Goal: Task Accomplishment & Management: Complete application form

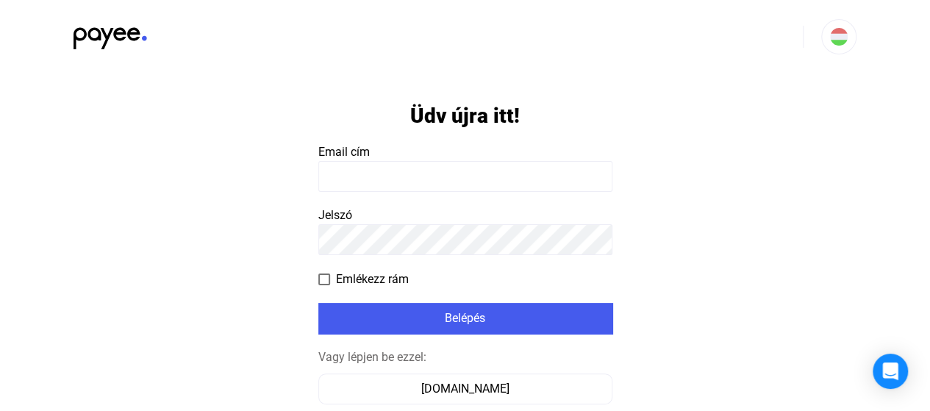
click at [520, 181] on input at bounding box center [465, 176] width 294 height 31
type input "**********"
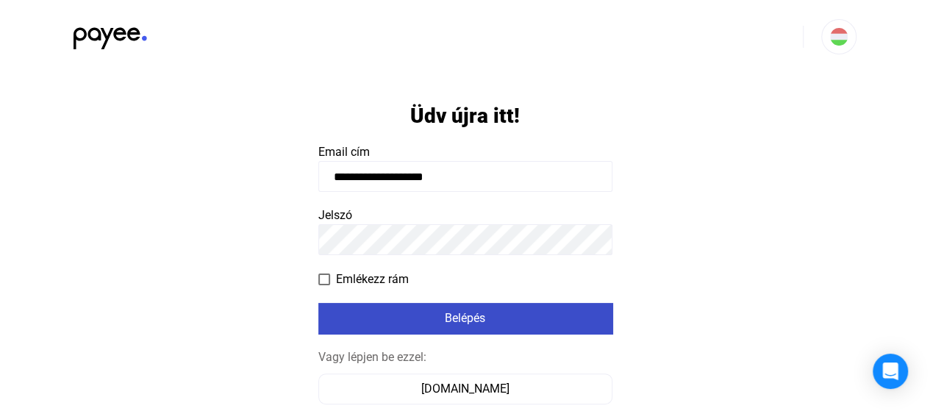
click at [506, 312] on div "Belépés" at bounding box center [465, 318] width 285 height 18
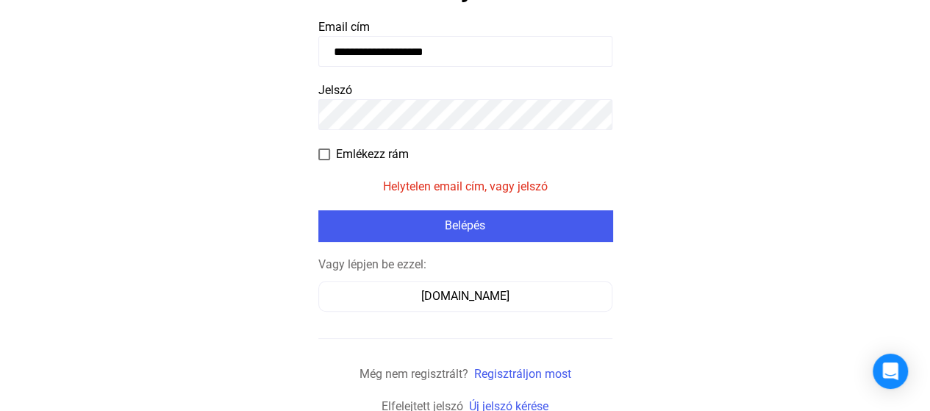
scroll to position [129, 0]
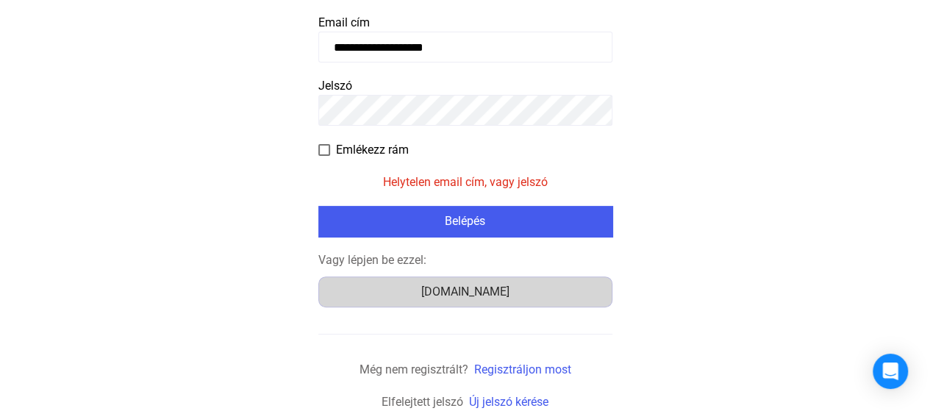
click at [482, 280] on button "[DOMAIN_NAME]" at bounding box center [465, 291] width 294 height 31
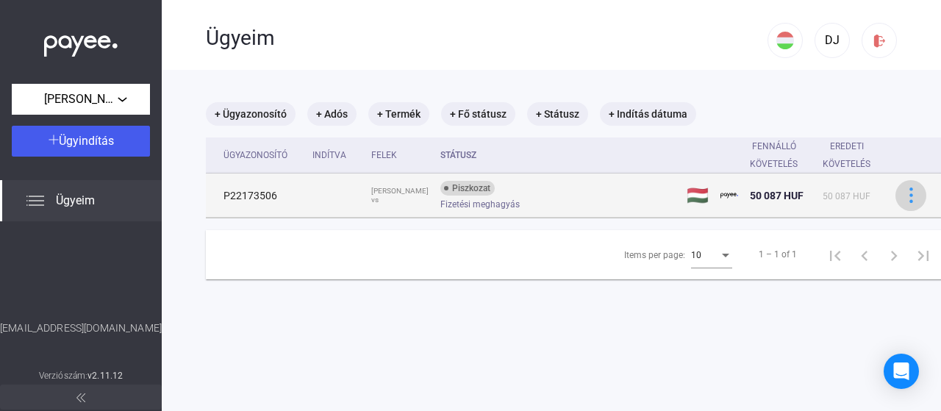
click at [903, 196] on img at bounding box center [910, 194] width 15 height 15
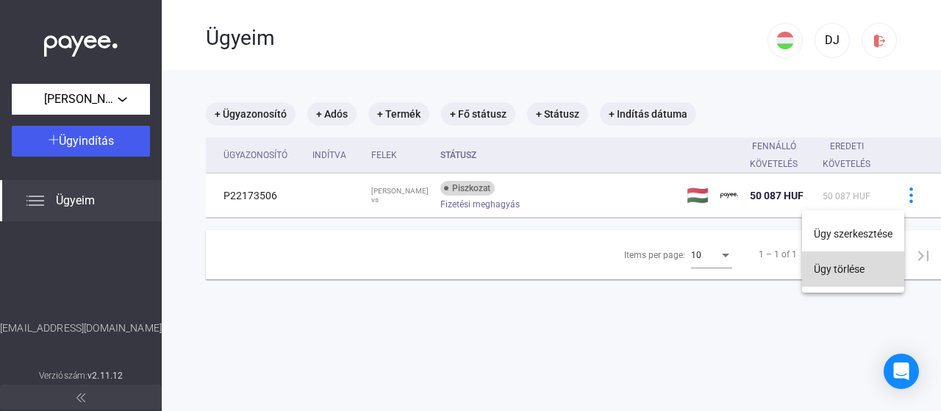
click at [855, 268] on button "Ügy törlése" at bounding box center [853, 268] width 102 height 35
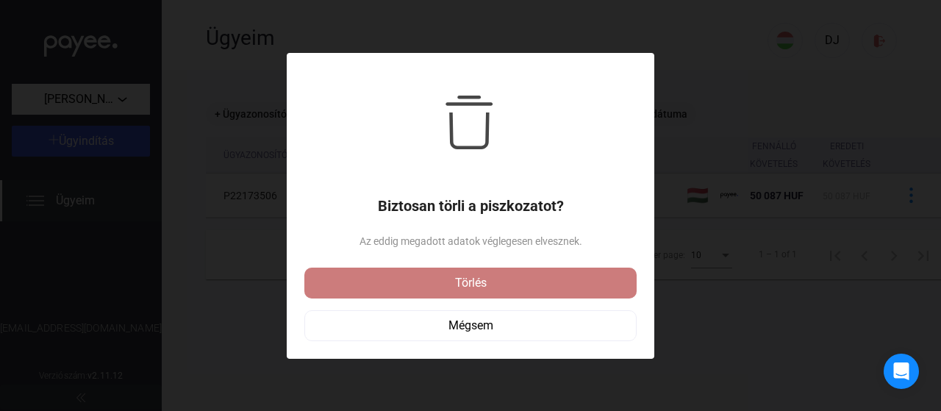
click at [520, 283] on div "Törlés" at bounding box center [470, 283] width 323 height 18
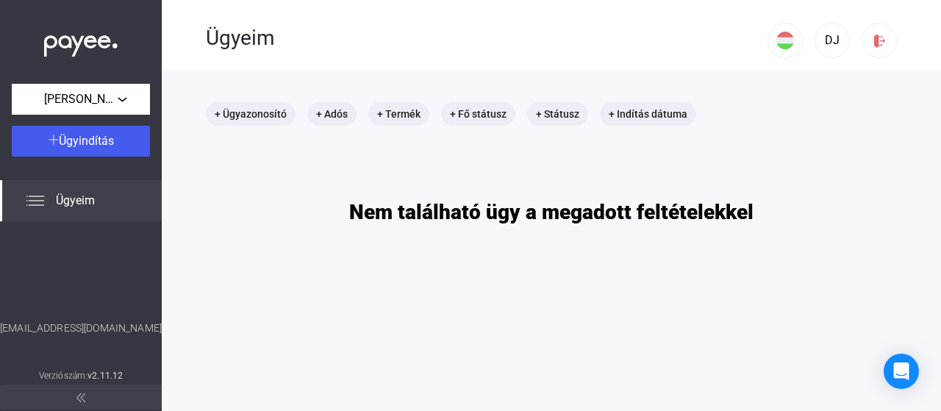
click at [47, 199] on div "Ügyeim" at bounding box center [81, 200] width 162 height 41
click at [104, 94] on span "[PERSON_NAME]" at bounding box center [80, 99] width 73 height 18
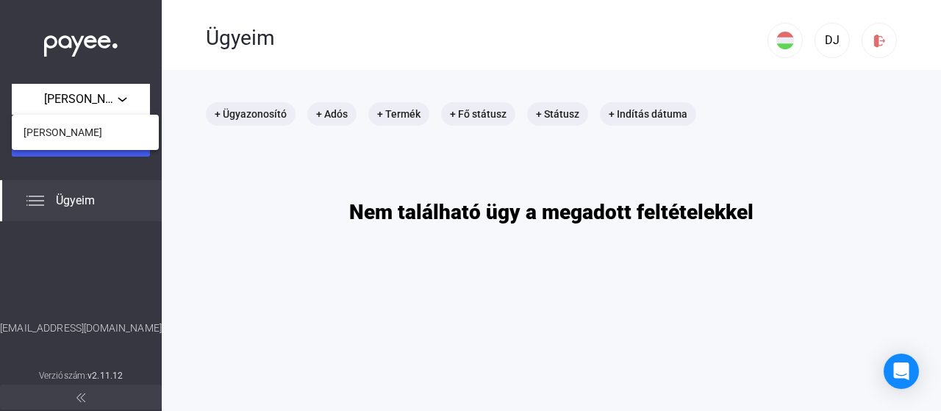
click at [267, 168] on div at bounding box center [470, 205] width 941 height 411
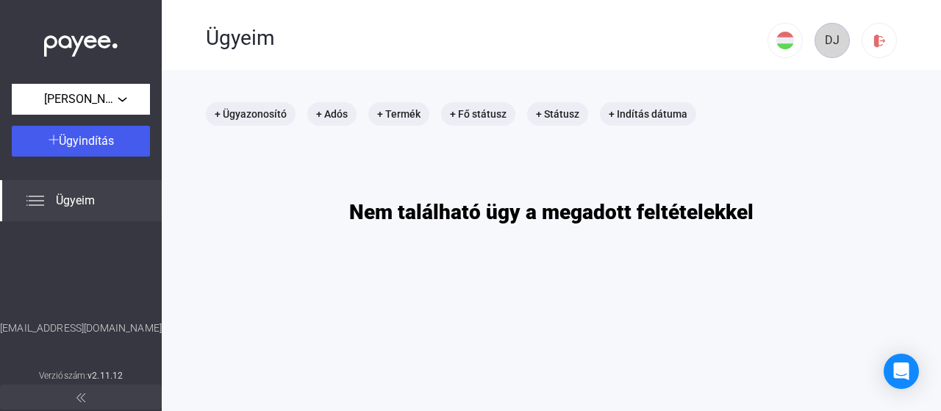
click at [821, 30] on button "DJ" at bounding box center [831, 40] width 35 height 35
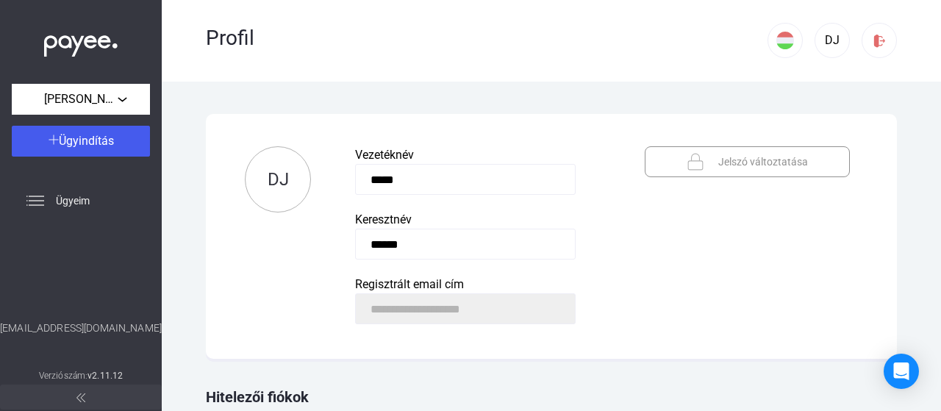
click at [904, 163] on div "**********" at bounding box center [551, 246] width 779 height 329
click at [924, 205] on div "**********" at bounding box center [551, 246] width 779 height 329
click at [106, 140] on span "Ügyindítás" at bounding box center [86, 141] width 55 height 14
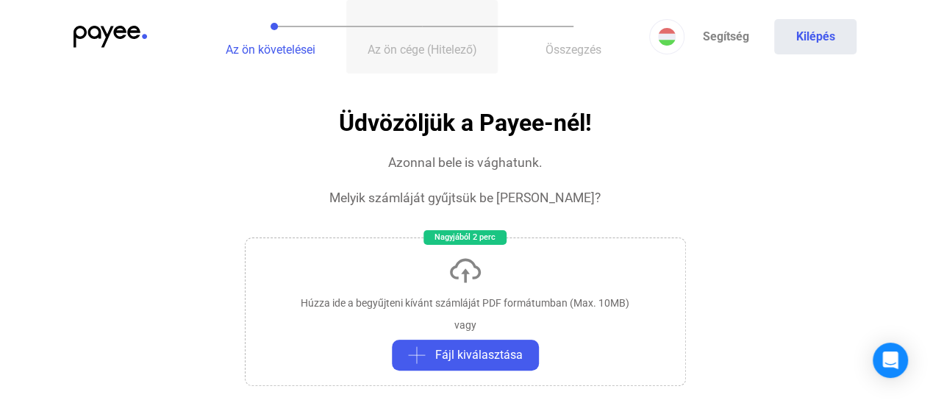
click at [470, 47] on span "Az ön cége (Hitelező)" at bounding box center [421, 50] width 109 height 14
click at [573, 49] on span "Összegzés" at bounding box center [573, 50] width 56 height 14
click at [728, 32] on link "Segítség" at bounding box center [725, 36] width 82 height 35
